Goal: Transaction & Acquisition: Obtain resource

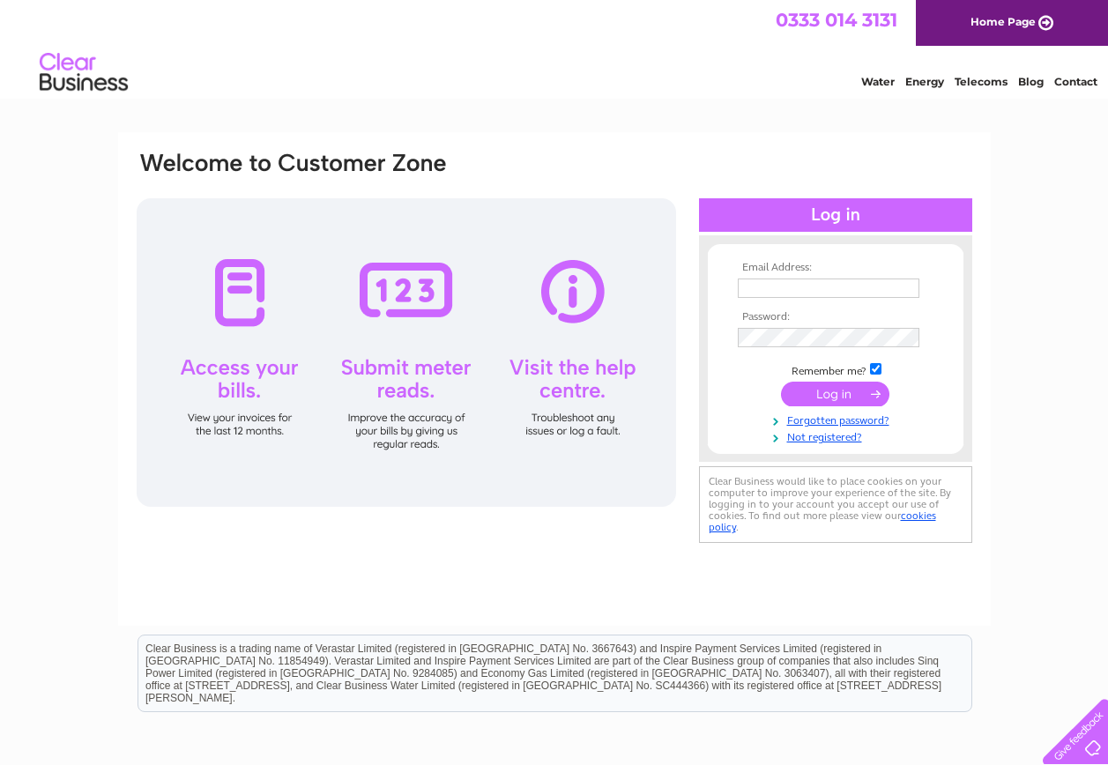
type input "kinlochhistorical@hotmail.co.uk"
click at [816, 397] on input "submit" at bounding box center [835, 394] width 108 height 25
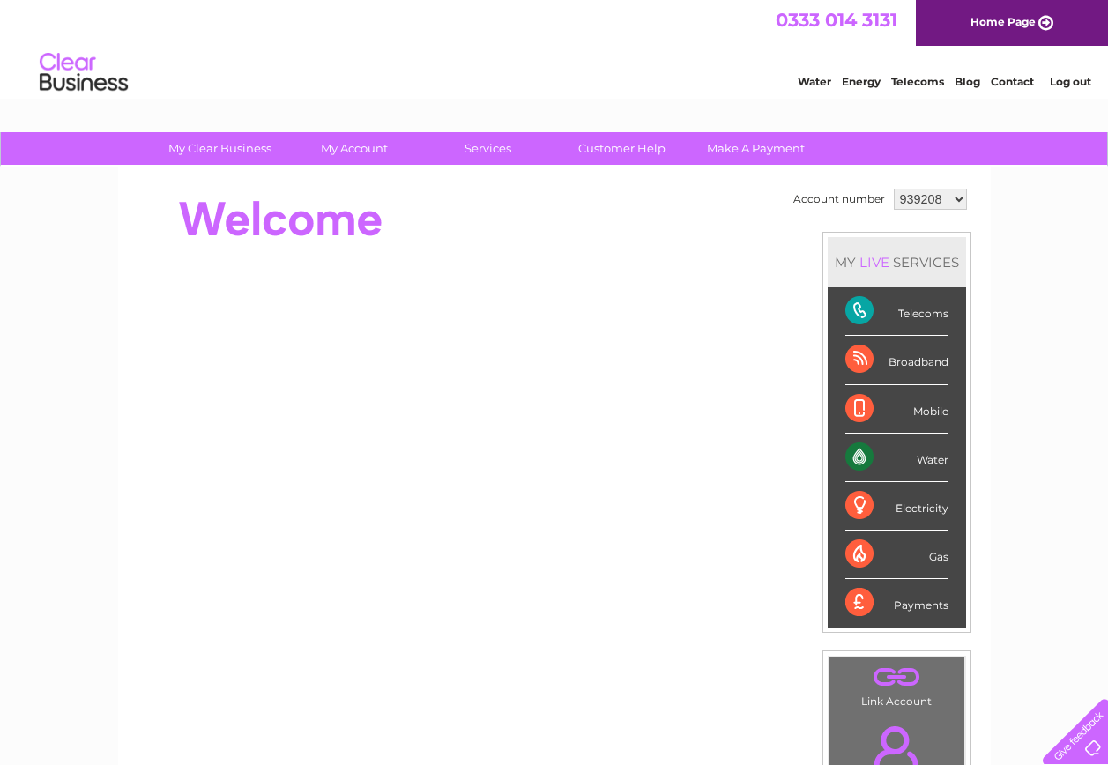
click at [874, 449] on div "Water" at bounding box center [896, 458] width 103 height 48
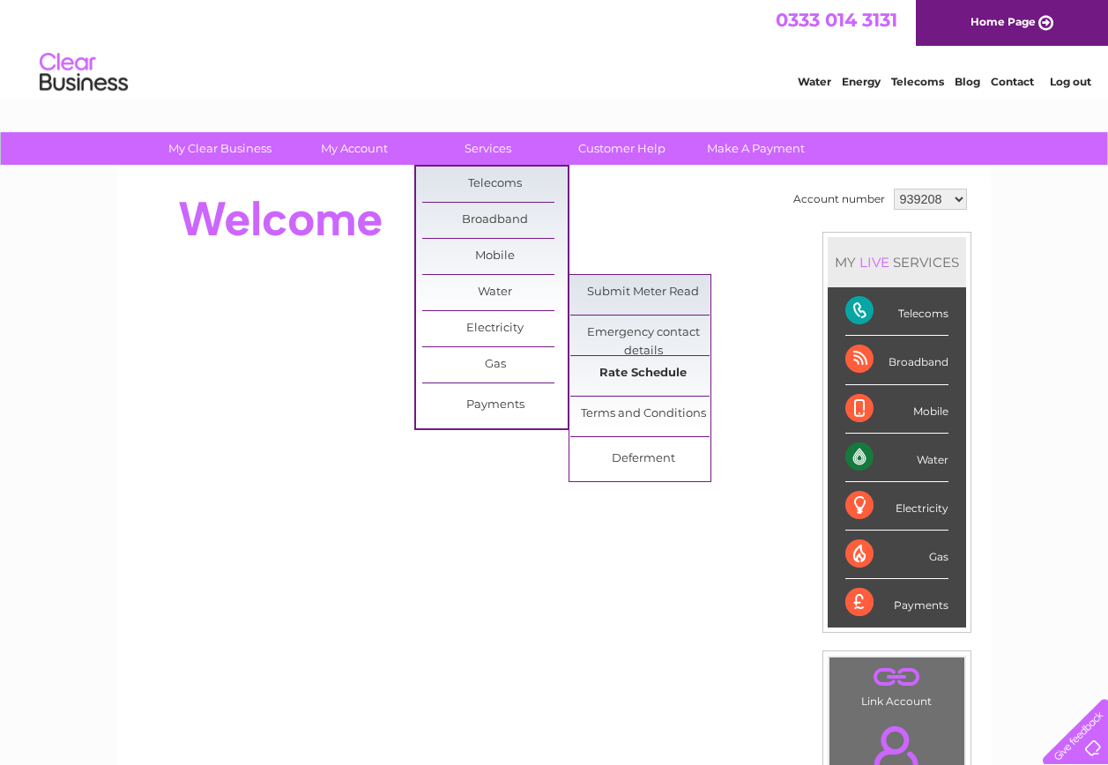
click at [637, 367] on link "Rate Schedule" at bounding box center [642, 373] width 145 height 35
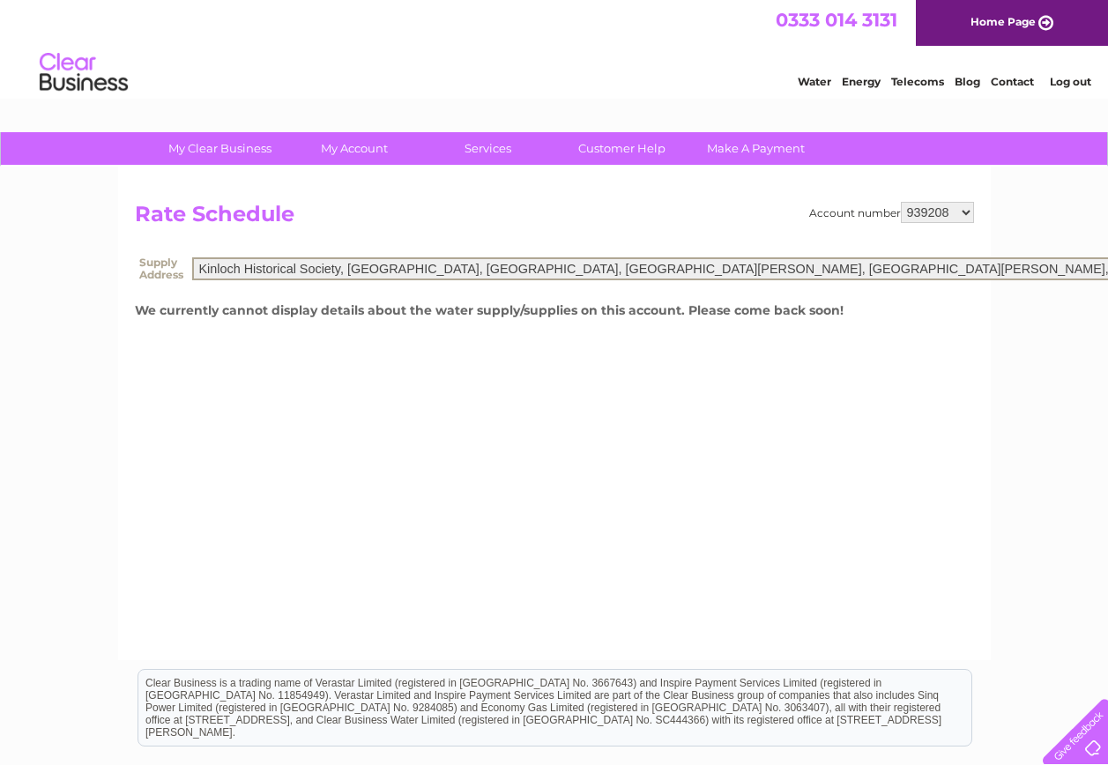
click at [806, 264] on select "Kinloch Historical Society, Balallan School, Balallan, Isle Of Lewis, Isle Of L…" at bounding box center [735, 268] width 1087 height 23
select select "557674"
click at [192, 257] on select "Kinloch Historical Society, Balallan School, Balallan, Isle Of Lewis, Isle Of L…" at bounding box center [735, 268] width 1087 height 23
click at [890, 219] on div "Account number 939208 988357 988365 1113810 1113811 1113812 1113813 1113814 111…" at bounding box center [891, 212] width 165 height 21
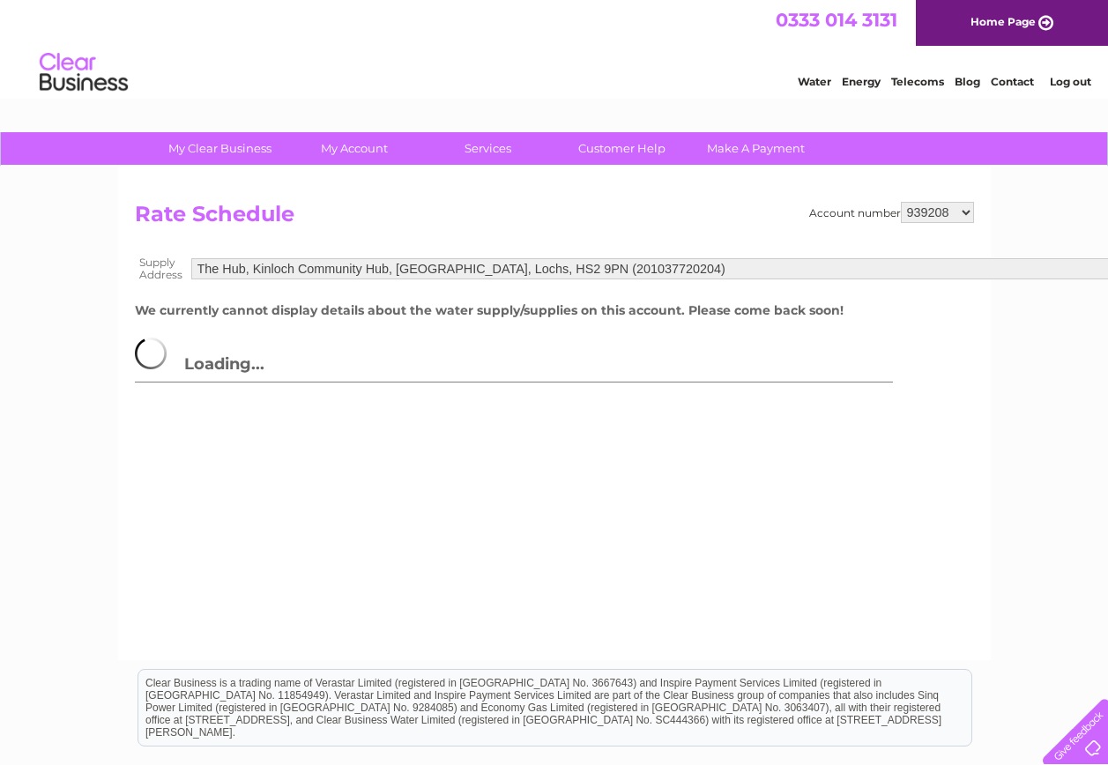
click at [932, 209] on select "939208 988357 988365 1113810 1113811 1113812 1113813 1113814 1113815" at bounding box center [937, 212] width 73 height 21
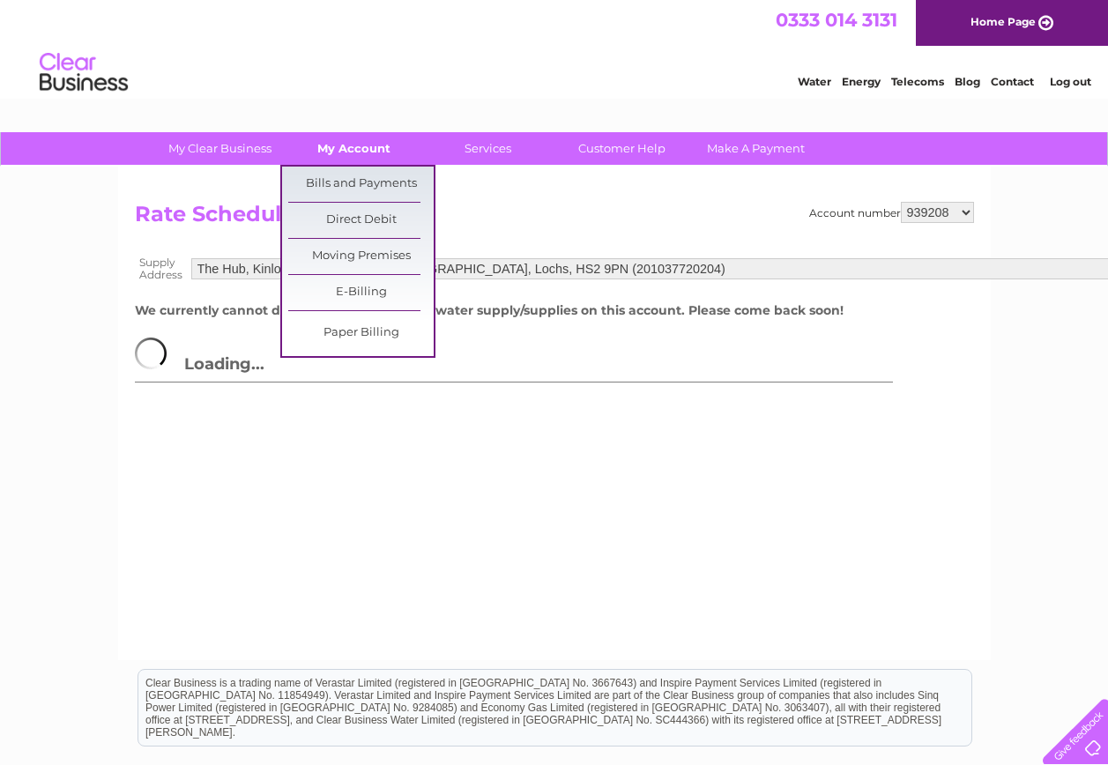
click at [348, 144] on link "My Account" at bounding box center [353, 148] width 145 height 33
click at [346, 180] on link "Bills and Payments" at bounding box center [360, 184] width 145 height 35
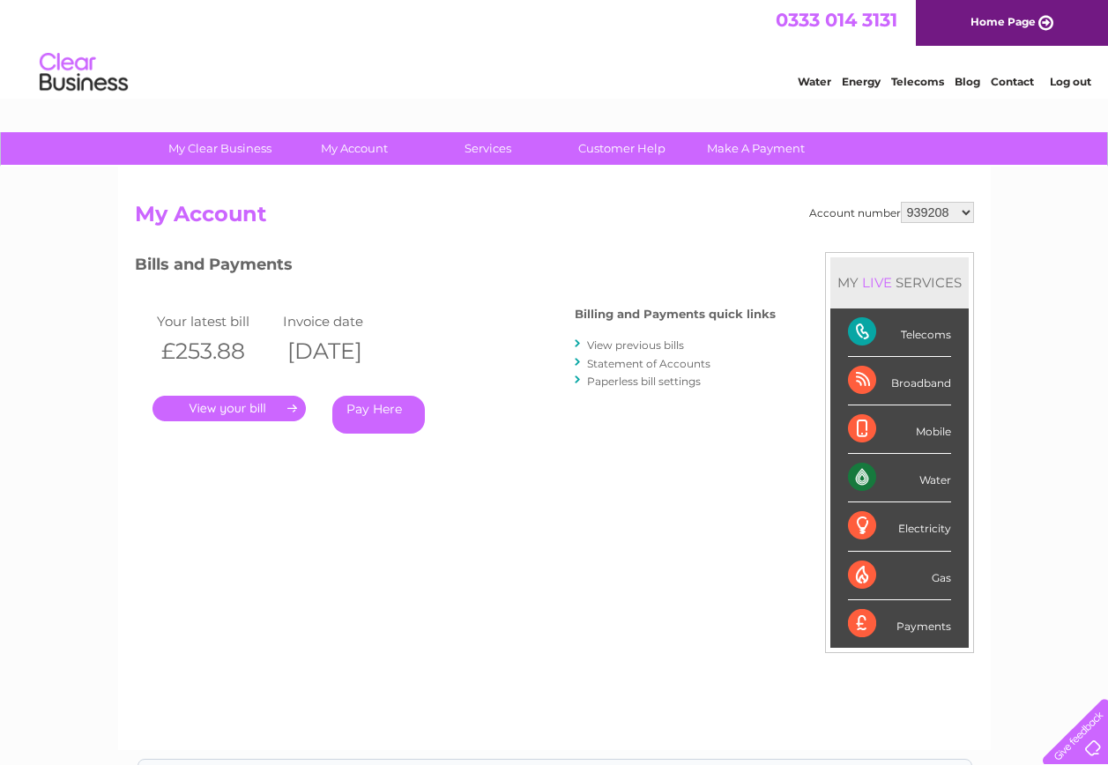
click at [240, 410] on link "." at bounding box center [228, 409] width 153 height 26
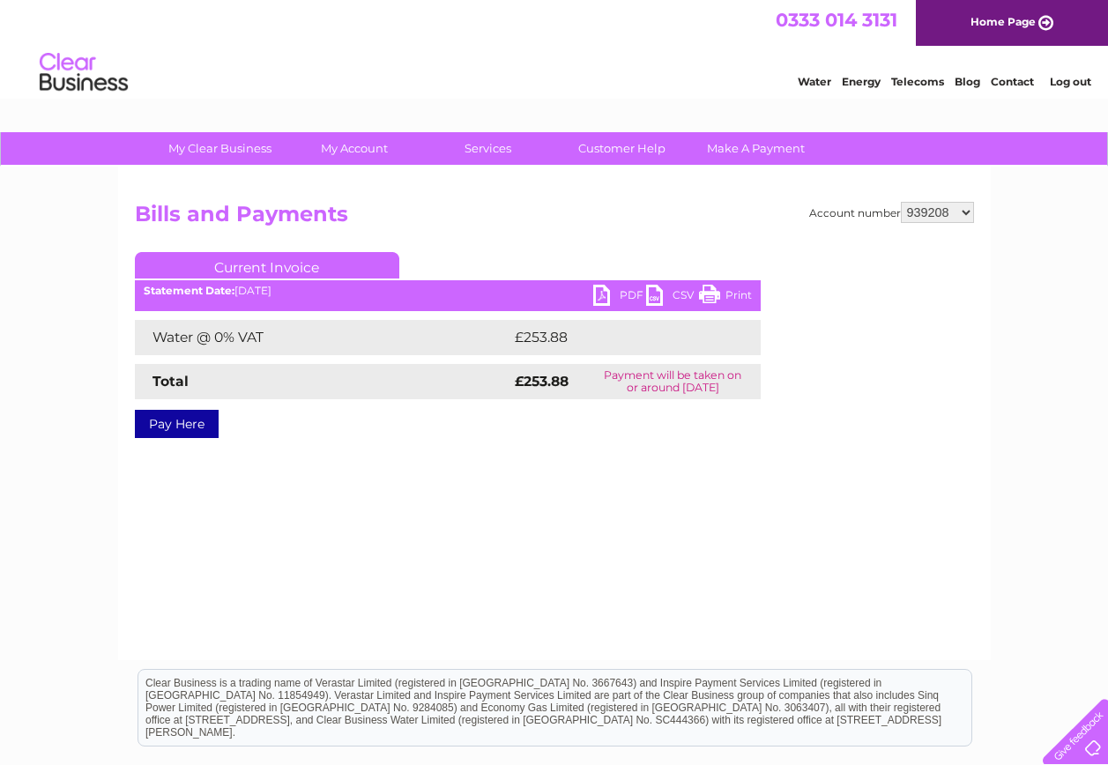
click at [605, 293] on link "PDF" at bounding box center [619, 298] width 53 height 26
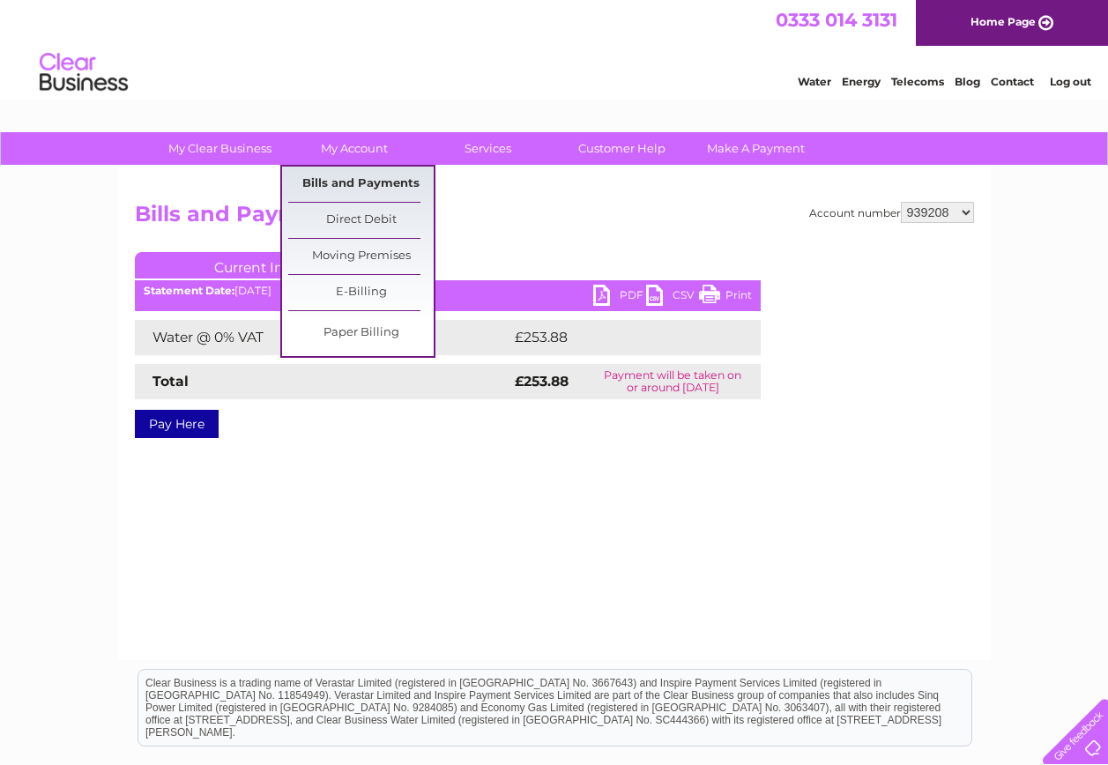
click at [360, 181] on link "Bills and Payments" at bounding box center [360, 184] width 145 height 35
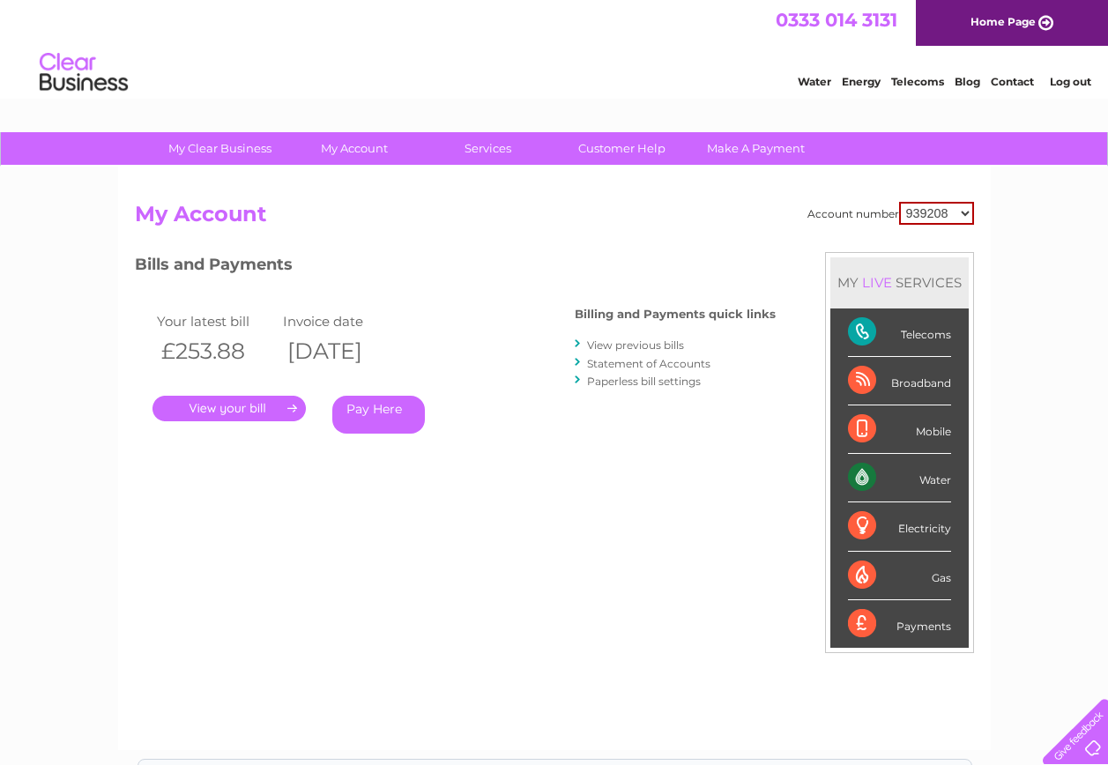
click at [689, 361] on link "Statement of Accounts" at bounding box center [648, 363] width 123 height 13
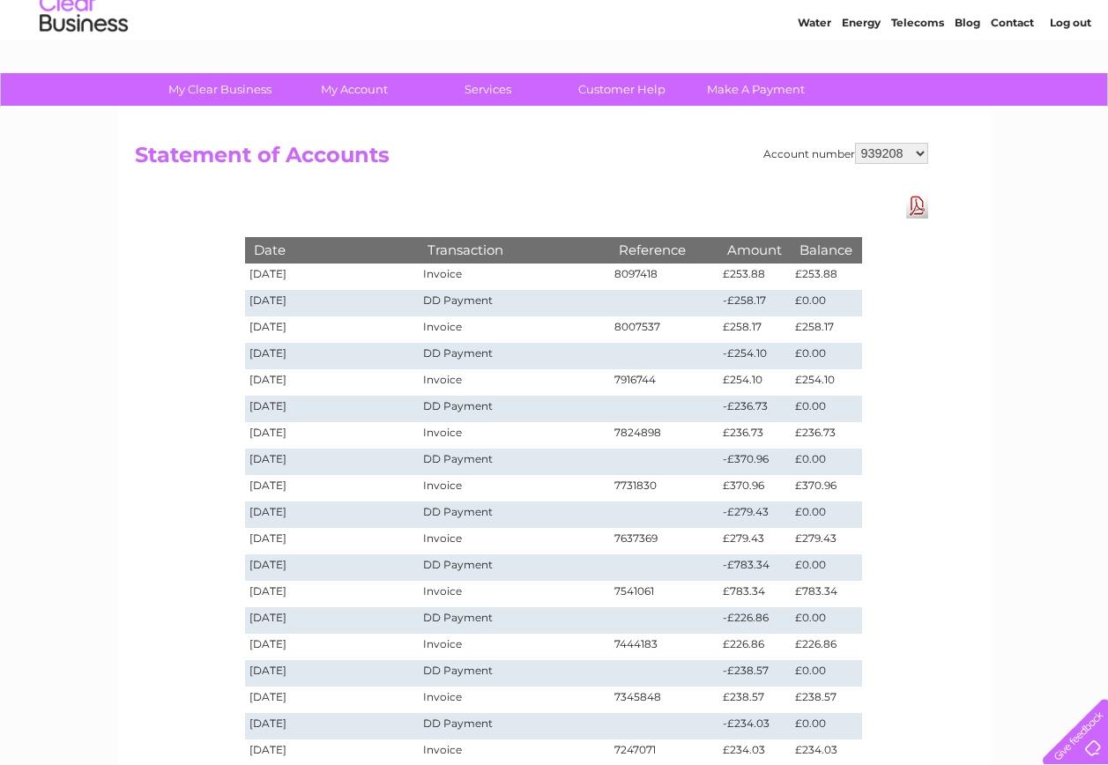
scroll to position [88, 0]
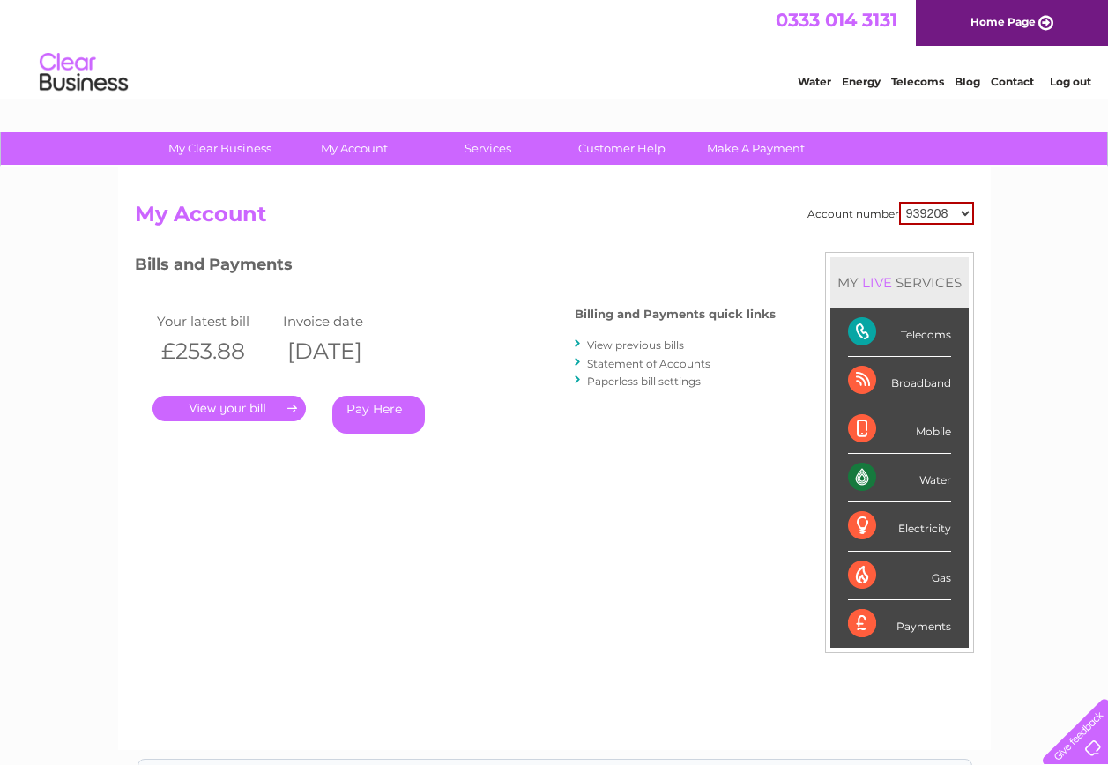
click at [236, 404] on link "." at bounding box center [228, 409] width 153 height 26
